Goal: Information Seeking & Learning: Find specific fact

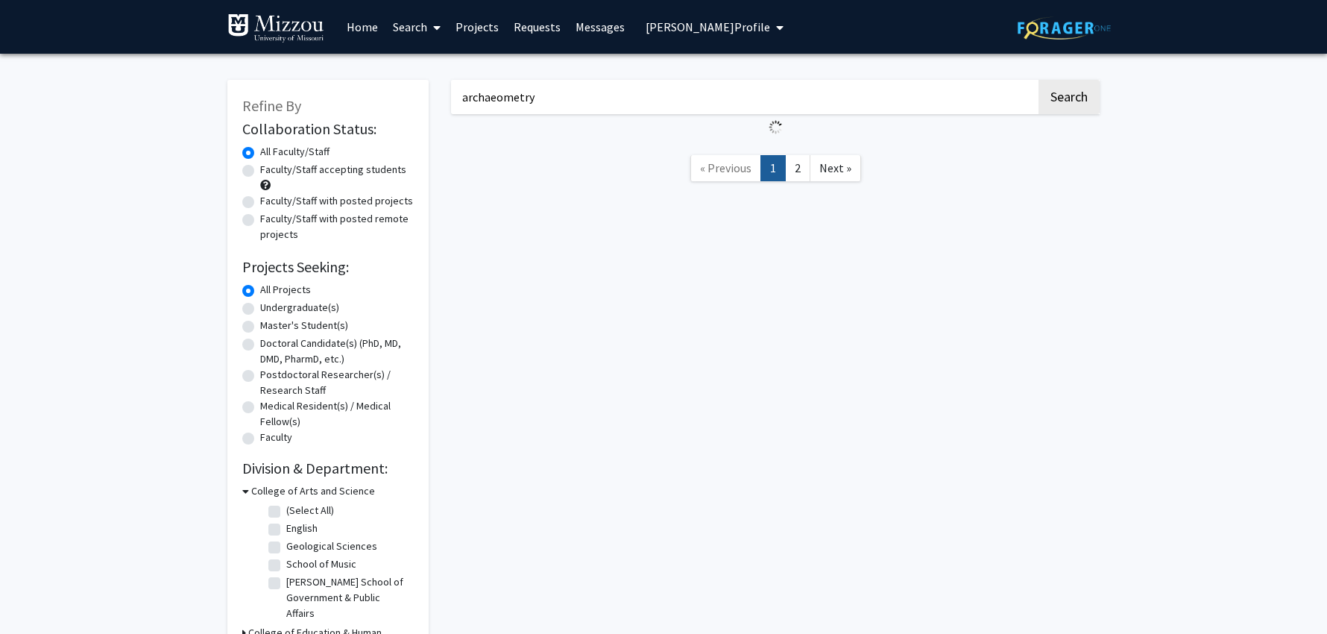
type input "selly"
